Goal: Task Accomplishment & Management: Manage account settings

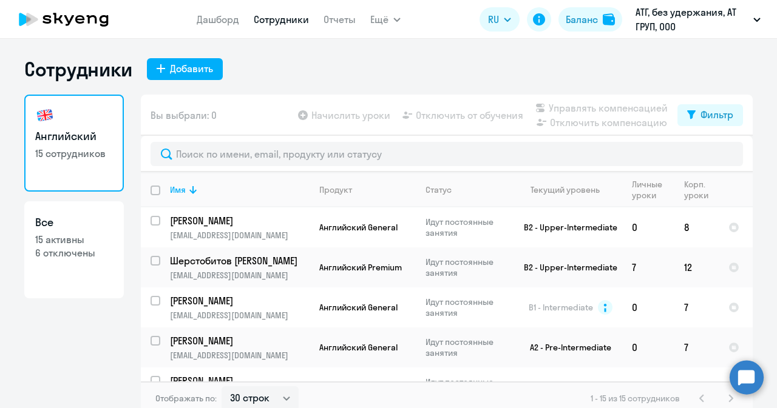
select select "30"
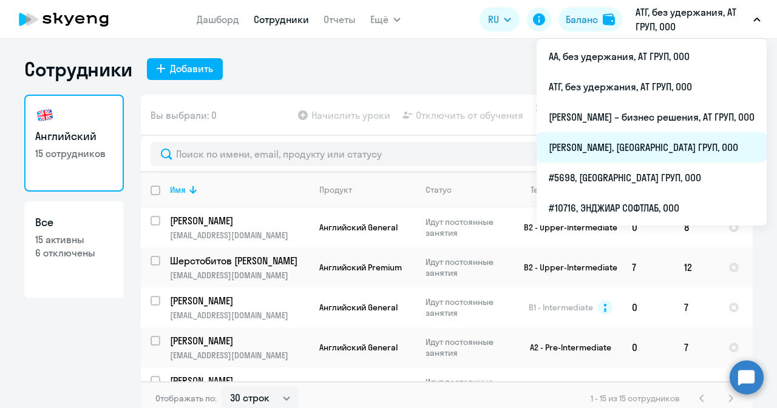
click at [605, 150] on li "[PERSON_NAME], [GEOGRAPHIC_DATA] ГРУП, ООО" at bounding box center [651, 147] width 230 height 30
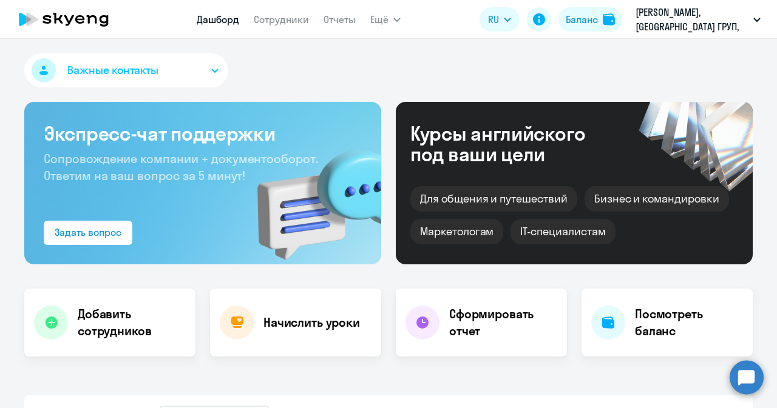
select select "30"
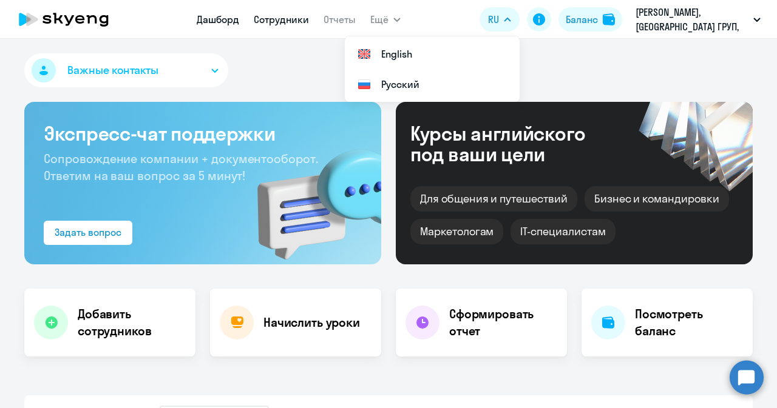
click at [277, 20] on link "Сотрудники" at bounding box center [281, 19] width 55 height 12
select select "30"
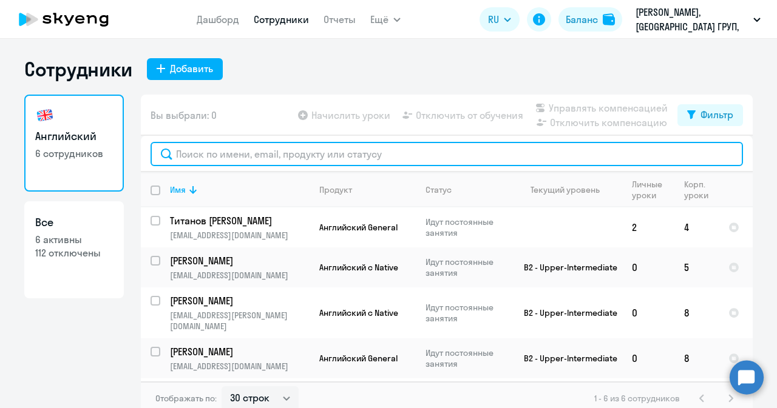
click at [216, 159] on input "text" at bounding box center [446, 154] width 592 height 24
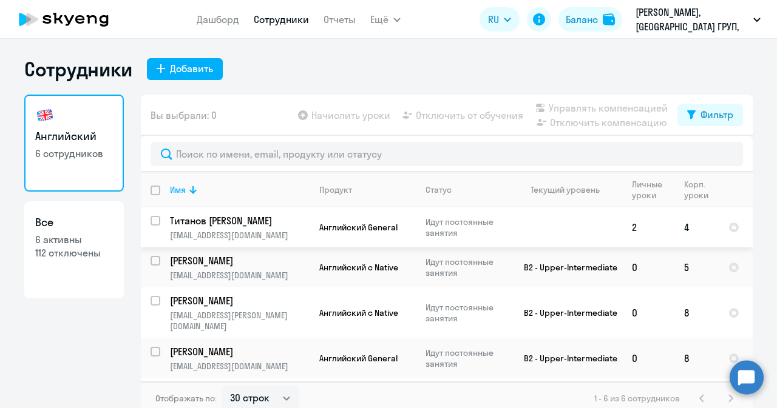
click at [214, 219] on p "Титанов [PERSON_NAME]" at bounding box center [238, 220] width 137 height 13
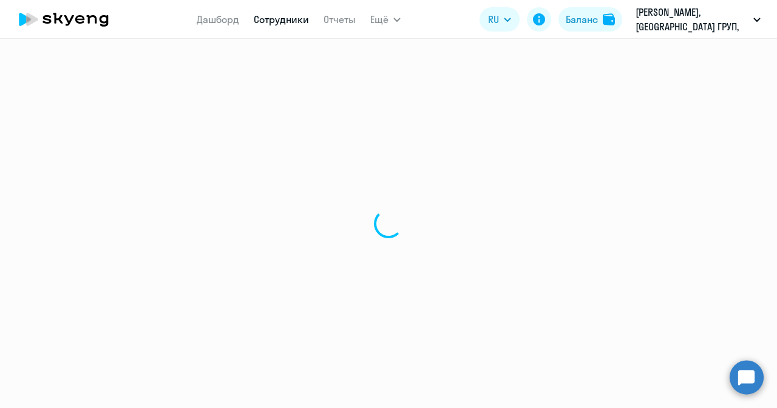
select select "english"
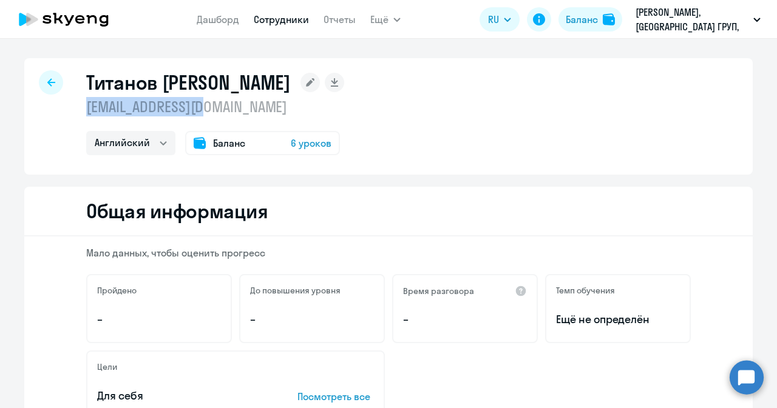
drag, startPoint x: 79, startPoint y: 105, endPoint x: 212, endPoint y: 104, distance: 132.3
click at [212, 104] on div "Титанов [PERSON_NAME] [EMAIL_ADDRESS][DOMAIN_NAME] Английский Баланс 6 уроков" at bounding box center [388, 116] width 728 height 116
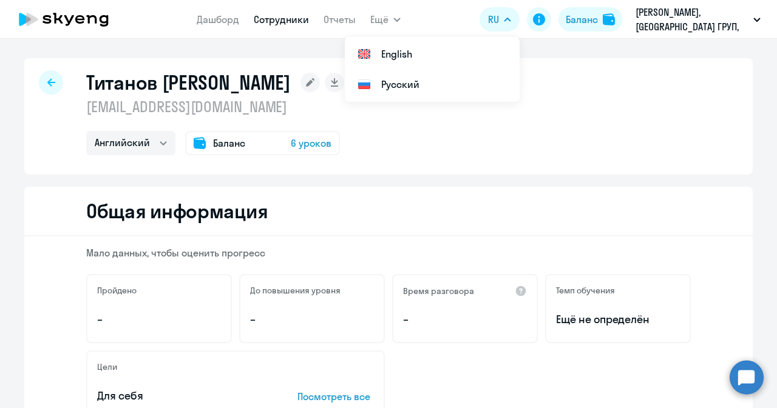
click at [743, 379] on circle at bounding box center [746, 377] width 34 height 34
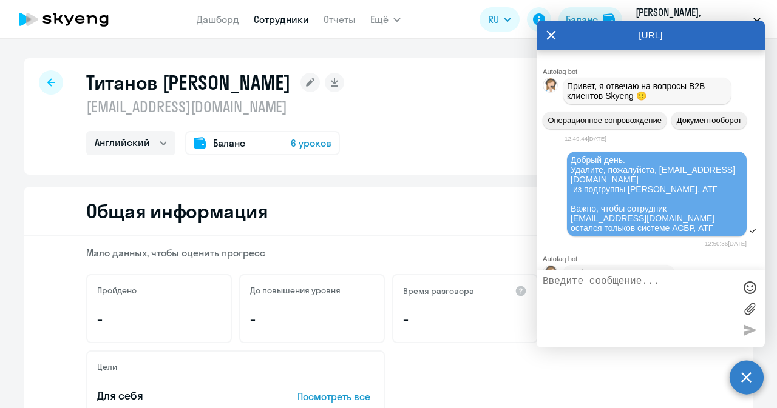
click at [618, 305] on textarea at bounding box center [638, 309] width 192 height 66
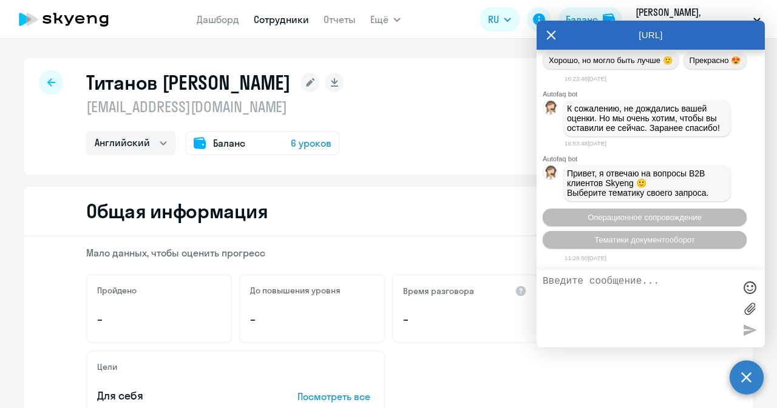
scroll to position [54136, 0]
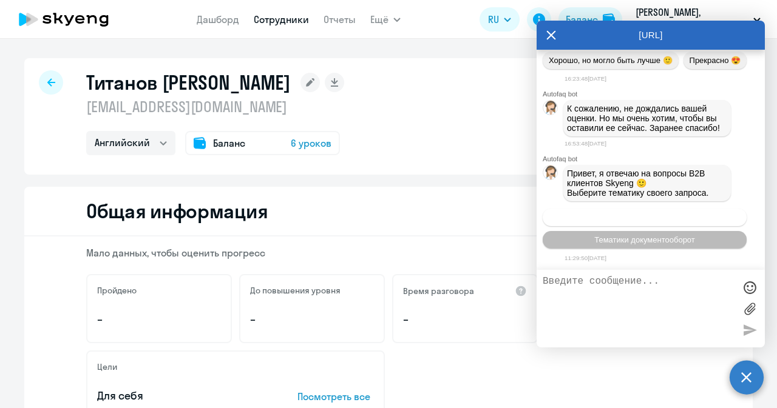
click at [678, 213] on span "Операционное сопровождение" at bounding box center [644, 217] width 114 height 9
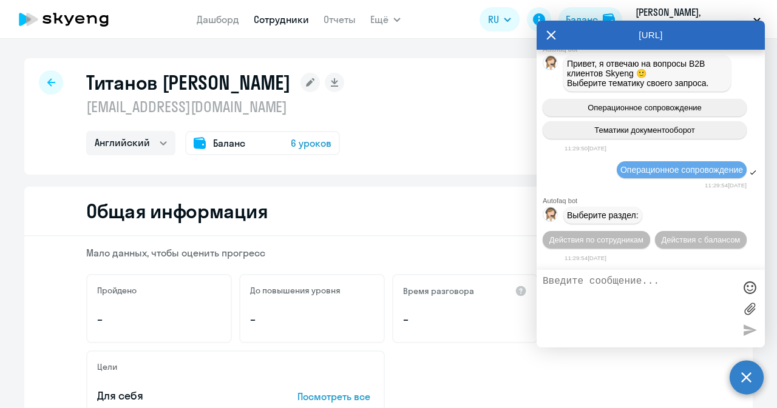
scroll to position [54246, 0]
click at [633, 285] on textarea at bounding box center [638, 309] width 192 height 66
click at [589, 242] on span "Действия по сотрудникам" at bounding box center [596, 239] width 94 height 9
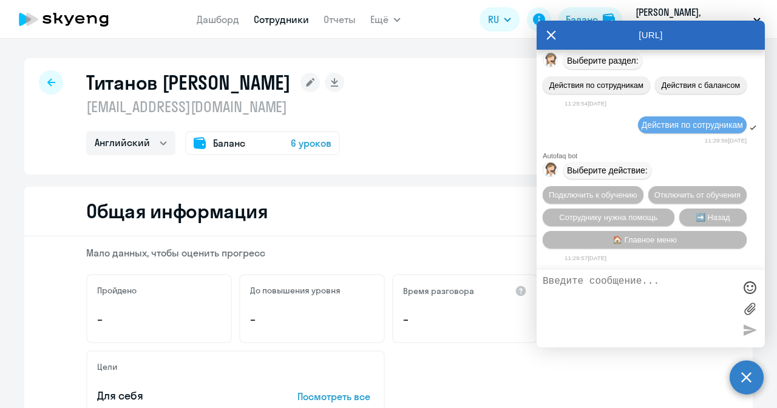
scroll to position [54425, 0]
click at [618, 218] on span "Сотруднику нужна помощь" at bounding box center [608, 217] width 98 height 9
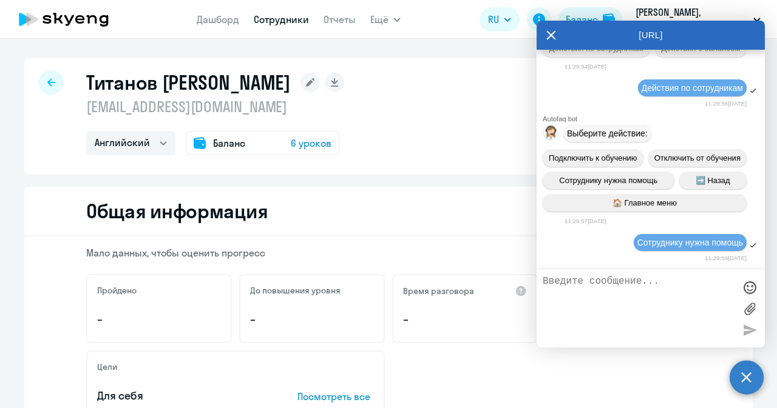
scroll to position [54845, 0]
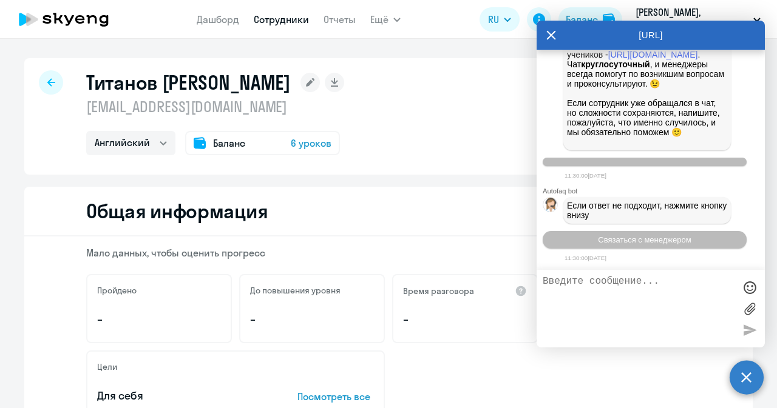
click at [619, 303] on textarea at bounding box center [638, 309] width 192 height 66
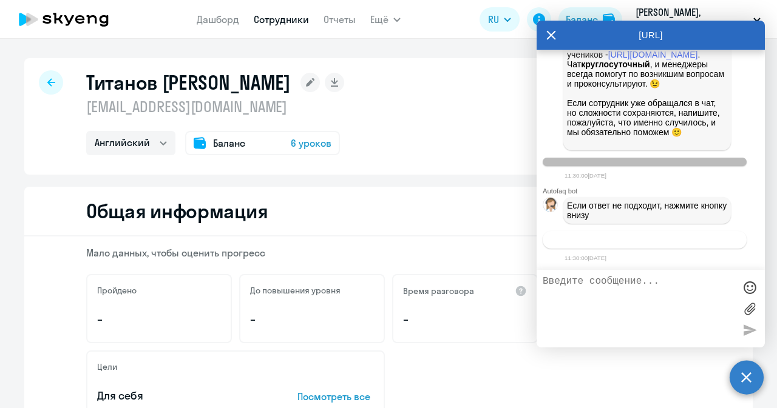
click at [635, 240] on span "Связаться с менеджером" at bounding box center [644, 239] width 93 height 9
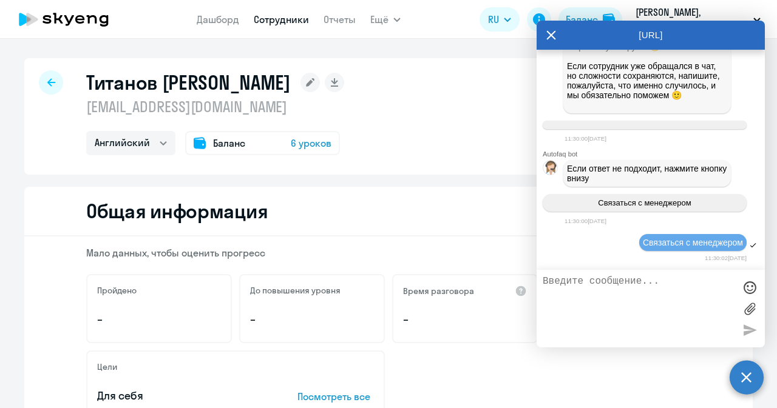
drag, startPoint x: 594, startPoint y: 302, endPoint x: 588, endPoint y: 296, distance: 8.2
click at [592, 300] on textarea at bounding box center [638, 309] width 192 height 66
paste textarea "[EMAIL_ADDRESS][DOMAIN_NAME]"
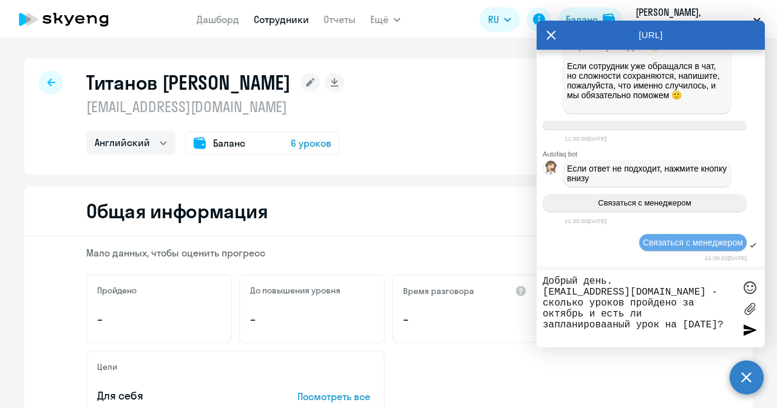
type textarea "Добрый день. [EMAIL_ADDRESS][DOMAIN_NAME] - сколько уроков пройдено за октябрь …"
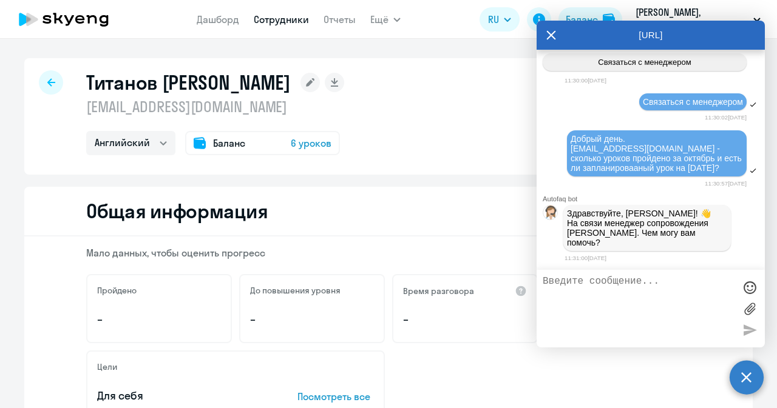
scroll to position [55015, 0]
type textarea "Подскажите, пожалуйста"
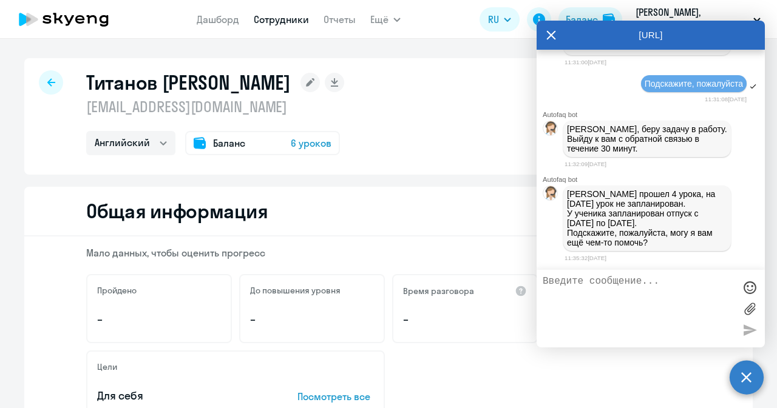
scroll to position [55212, 0]
click at [619, 297] on textarea at bounding box center [638, 309] width 192 height 66
type textarea "нет, благодарю"
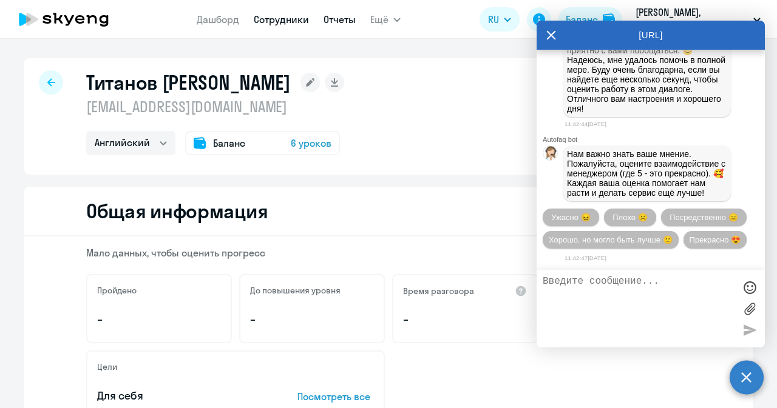
scroll to position [55546, 0]
click at [47, 81] on icon at bounding box center [51, 82] width 8 height 8
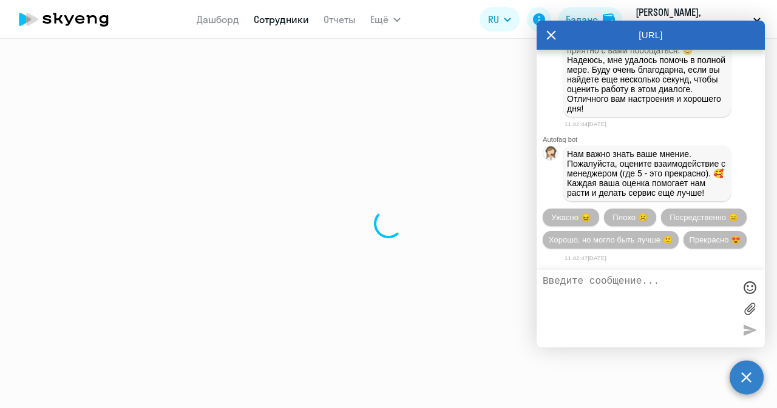
select select "30"
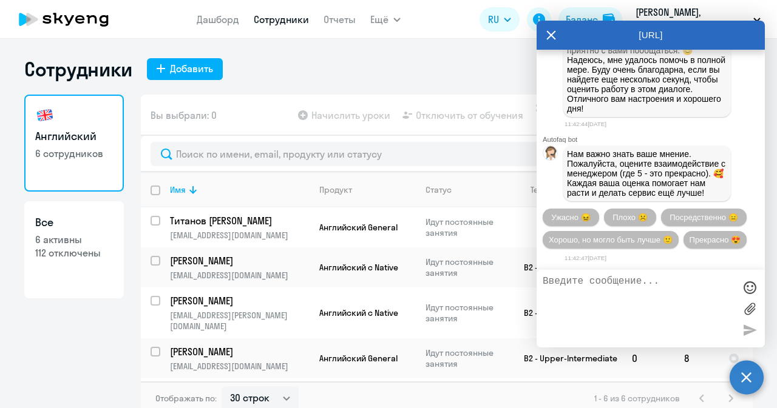
click at [549, 30] on icon at bounding box center [551, 35] width 10 height 29
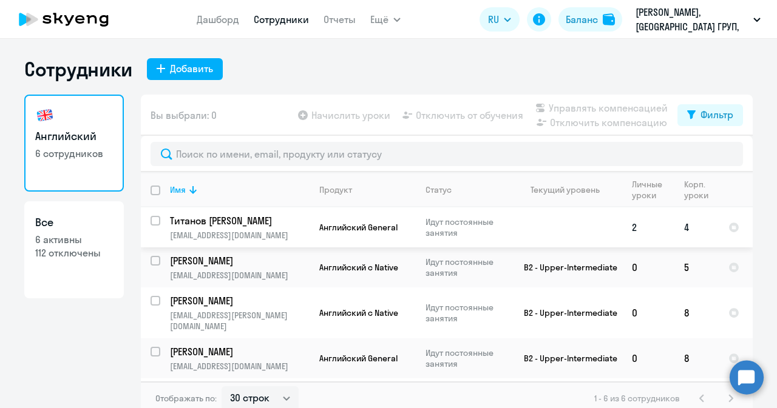
click at [152, 224] on input "select row 42006010" at bounding box center [162, 228] width 24 height 24
checkbox input "true"
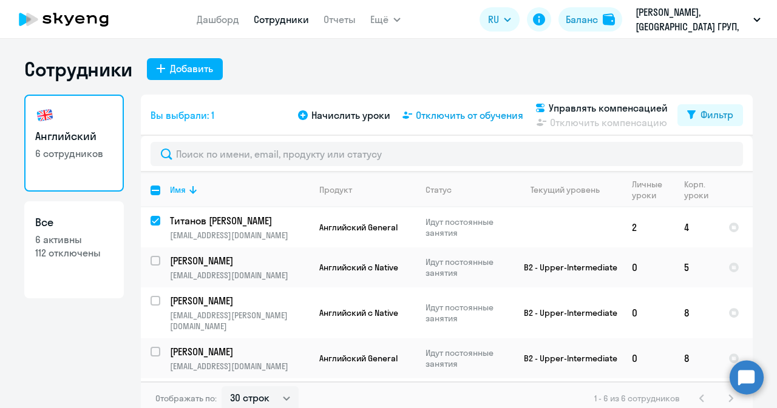
click at [464, 113] on span "Отключить от обучения" at bounding box center [469, 115] width 107 height 15
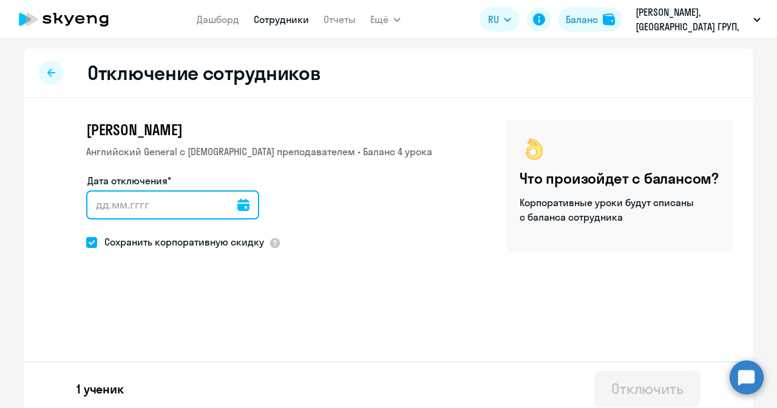
click at [150, 197] on input "Дата отключения*" at bounding box center [172, 205] width 173 height 29
click at [239, 211] on input "Дата отключения*" at bounding box center [172, 205] width 173 height 29
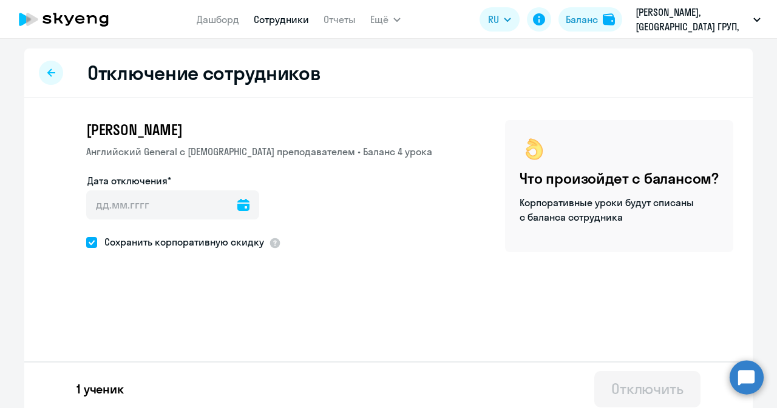
click at [237, 201] on icon at bounding box center [243, 205] width 12 height 12
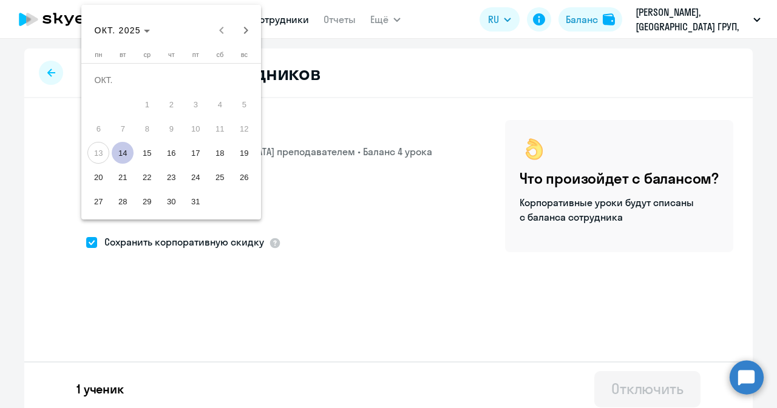
click at [121, 157] on span "14" at bounding box center [123, 153] width 22 height 22
type input "[DATE]"
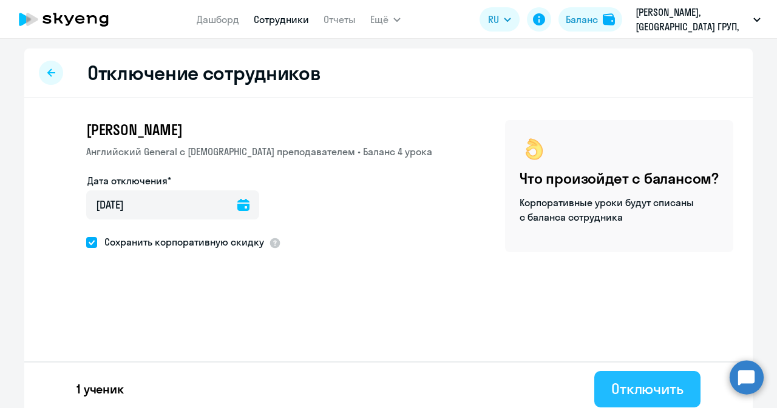
click at [674, 388] on div "Отключить" at bounding box center [647, 388] width 72 height 19
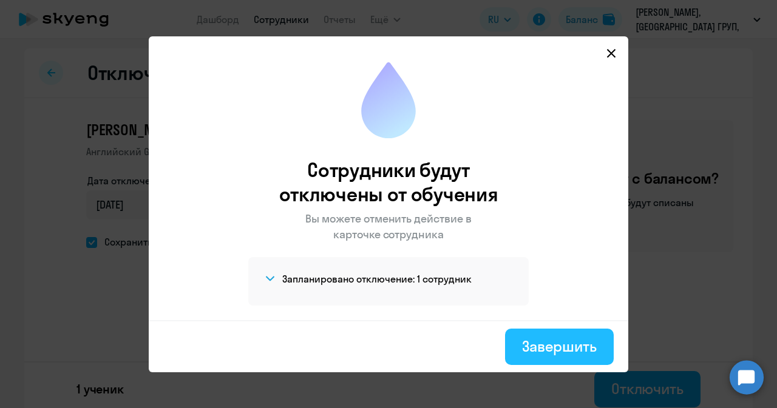
click at [550, 345] on div "Завершить" at bounding box center [559, 346] width 75 height 19
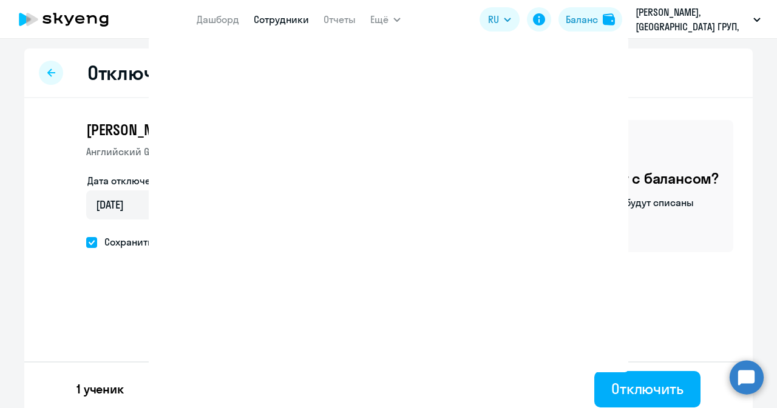
select select "30"
